Goal: Obtain resource: Download file/media

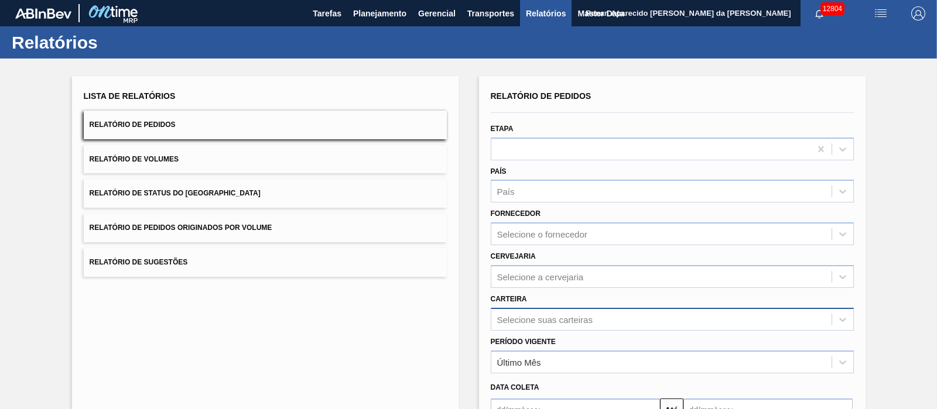
click at [524, 317] on div "Selecione suas carteiras" at bounding box center [672, 319] width 363 height 23
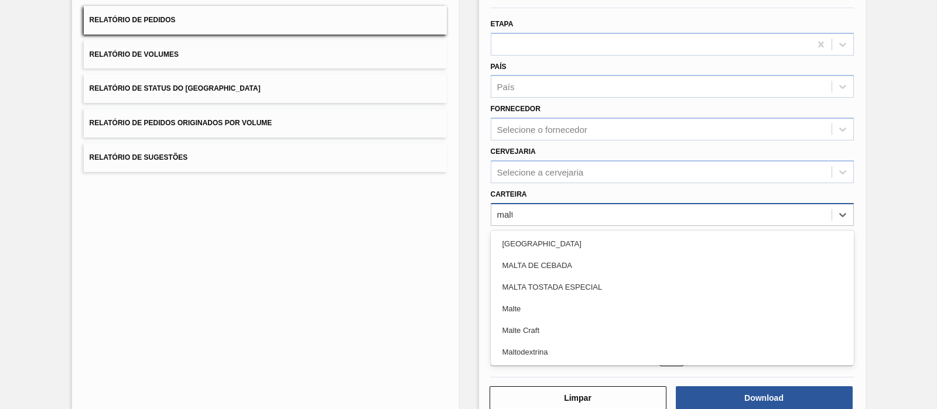
type input "malte"
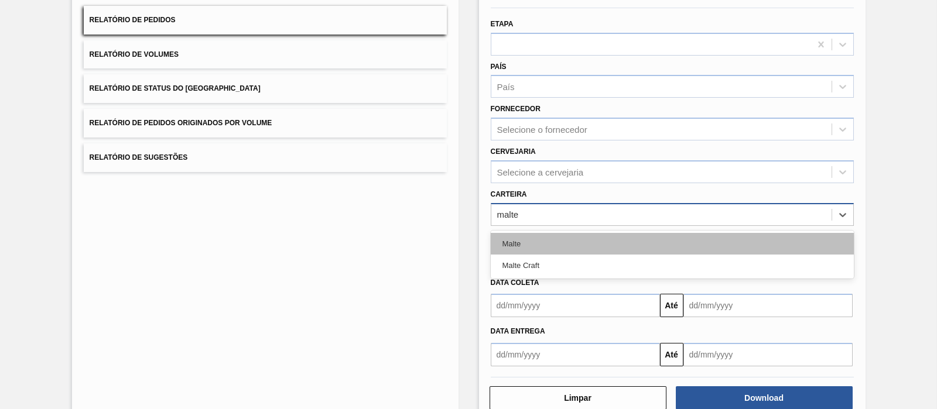
click at [538, 244] on div "Malte" at bounding box center [672, 244] width 363 height 22
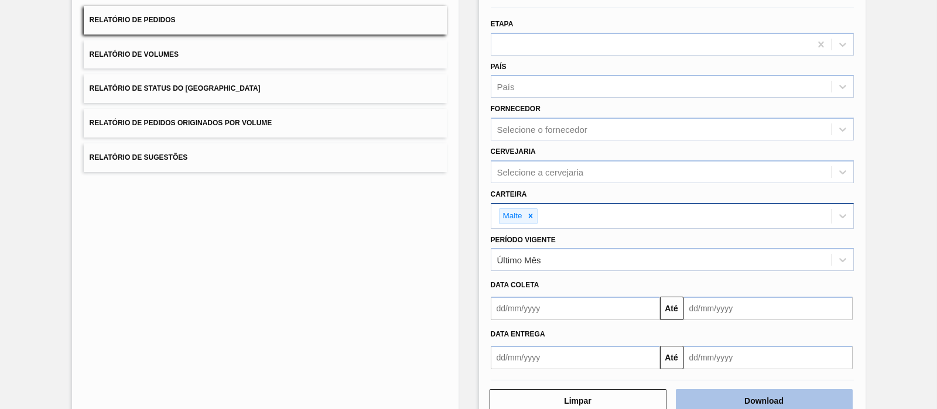
click at [723, 391] on button "Download" at bounding box center [764, 401] width 177 height 23
